Goal: Transaction & Acquisition: Obtain resource

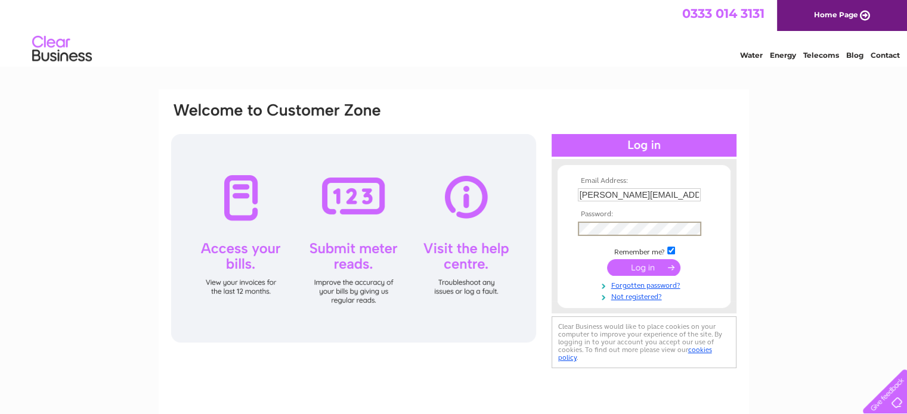
click at [607, 259] on input "submit" at bounding box center [643, 267] width 73 height 17
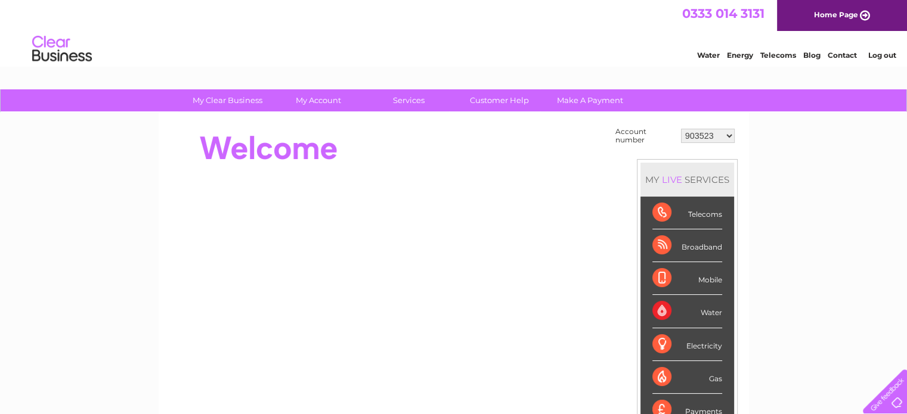
click at [729, 135] on select "903523 916358 934108 934109 984838 k1044845" at bounding box center [708, 136] width 54 height 14
select select "934108"
click at [681, 129] on select "903523 916358 934108 934109 984838 k1044845" at bounding box center [708, 136] width 54 height 14
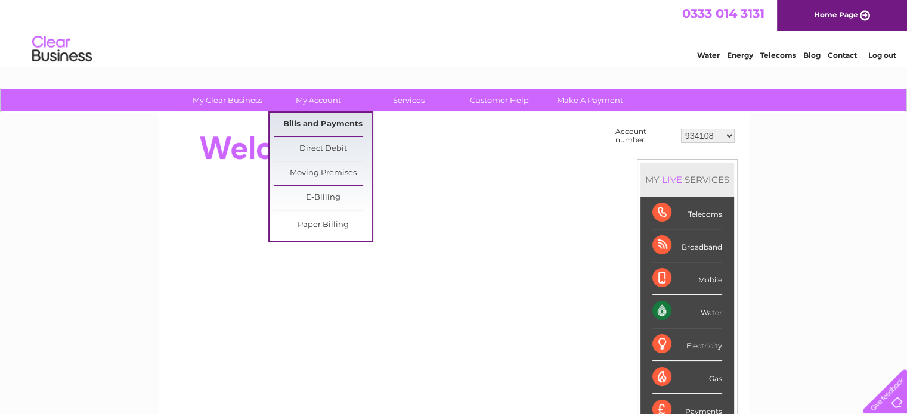
click at [327, 128] on link "Bills and Payments" at bounding box center [323, 125] width 98 height 24
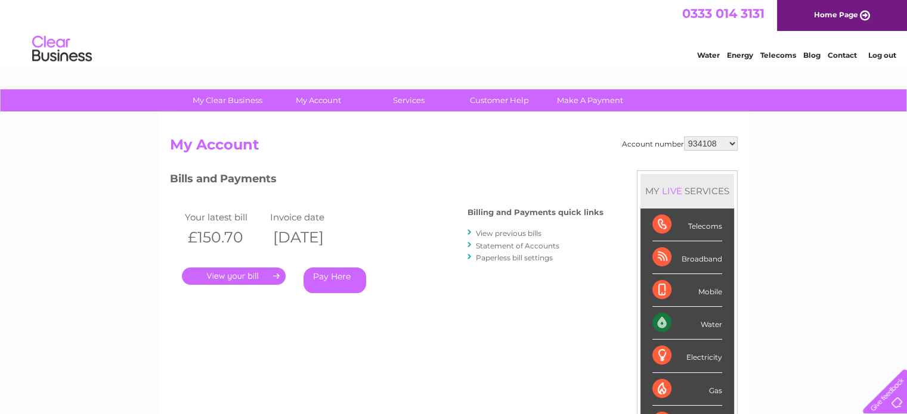
click at [245, 280] on link "." at bounding box center [234, 276] width 104 height 17
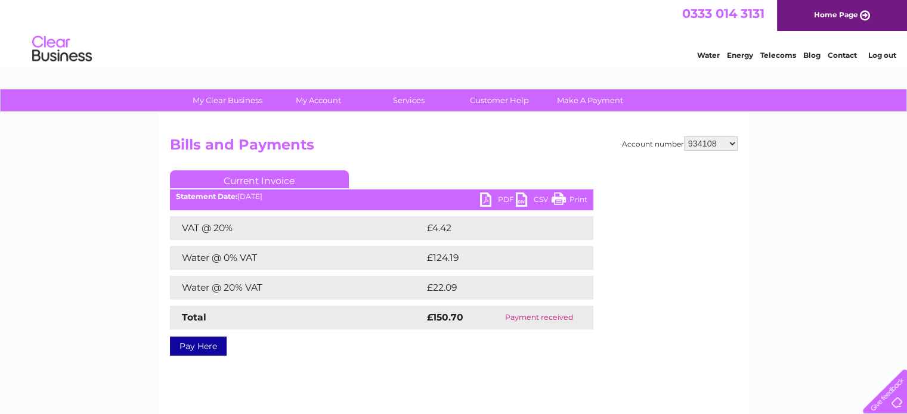
click at [500, 199] on link "PDF" at bounding box center [498, 201] width 36 height 17
click at [713, 140] on select "903523 916358 934108 934109 984838 k1044845" at bounding box center [711, 144] width 54 height 14
select select "934109"
click at [684, 137] on select "903523 916358 934108 934109 984838 k1044845" at bounding box center [711, 144] width 54 height 14
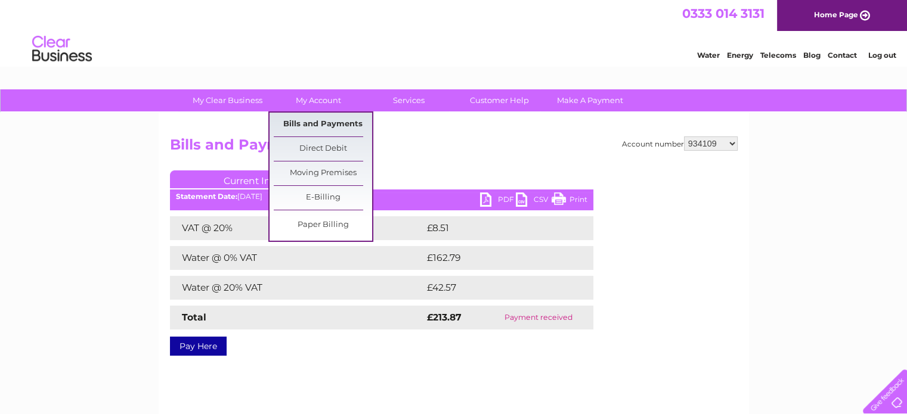
click at [323, 121] on link "Bills and Payments" at bounding box center [323, 125] width 98 height 24
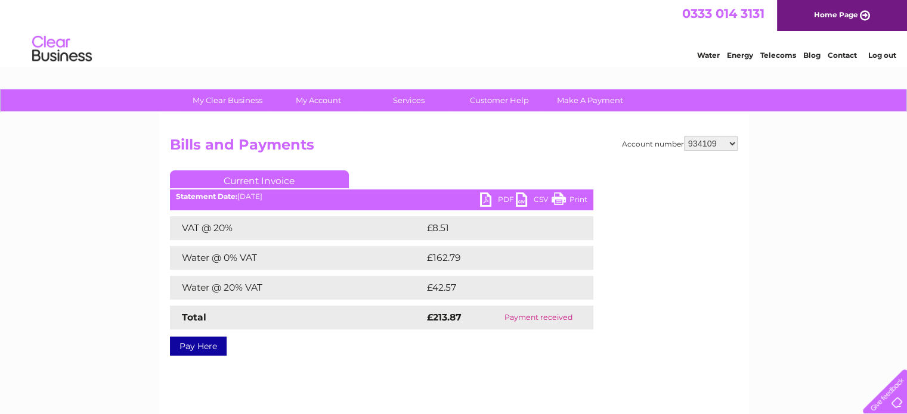
click at [494, 196] on link "PDF" at bounding box center [498, 201] width 36 height 17
click at [734, 143] on select "903523 916358 934108 934109 984838 k1044845" at bounding box center [711, 144] width 54 height 14
select select "903523"
click at [684, 137] on select "903523 916358 934108 934109 984838 k1044845" at bounding box center [711, 144] width 54 height 14
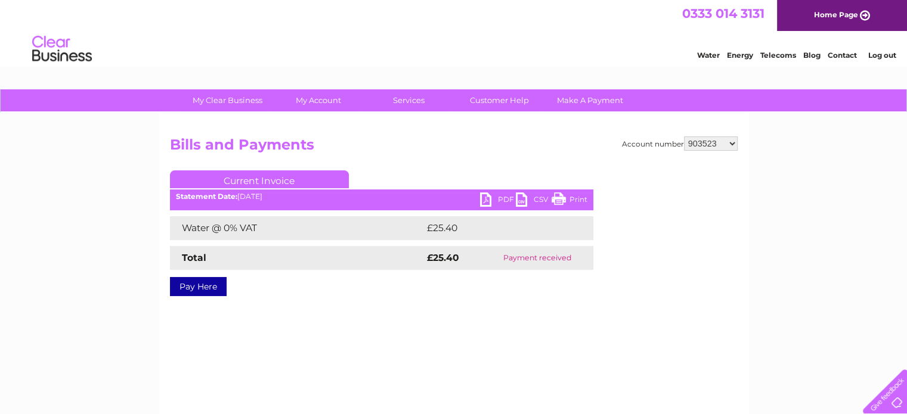
click at [497, 197] on link "PDF" at bounding box center [498, 201] width 36 height 17
click at [723, 148] on select "903523 916358 934108 934109 984838 k1044845" at bounding box center [711, 144] width 54 height 14
select select "916358"
click at [684, 137] on select "903523 916358 934108 934109 984838 k1044845" at bounding box center [711, 144] width 54 height 14
click at [505, 202] on link "PDF" at bounding box center [498, 201] width 36 height 17
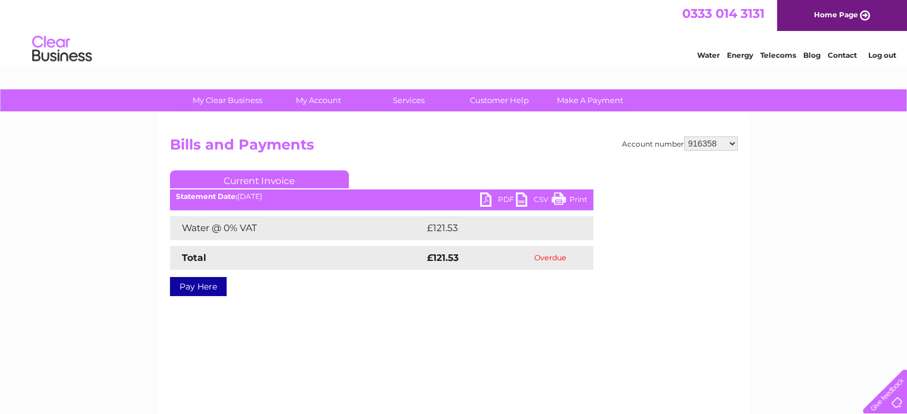
click at [727, 146] on select "903523 916358 934108 934109 984838 k1044845" at bounding box center [711, 144] width 54 height 14
select select "984838"
click at [684, 137] on select "903523 916358 934108 934109 984838 k1044845" at bounding box center [711, 144] width 54 height 14
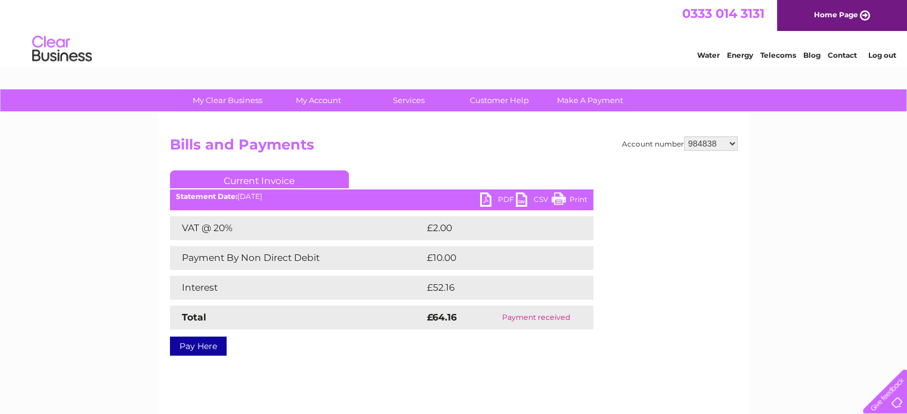
click at [727, 145] on select "903523 916358 934108 934109 984838 k1044845" at bounding box center [711, 144] width 54 height 14
select select "1044845"
click at [684, 137] on select "903523 916358 934108 934109 984838 k1044845" at bounding box center [711, 144] width 54 height 14
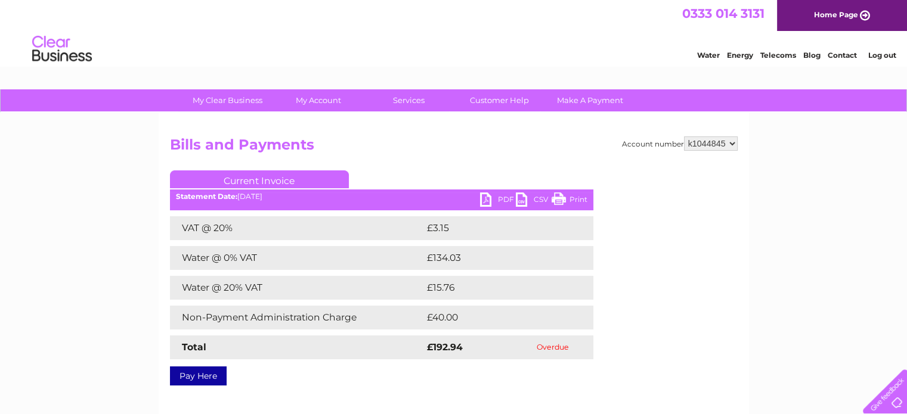
click at [500, 199] on link "PDF" at bounding box center [498, 201] width 36 height 17
